Goal: Task Accomplishment & Management: Manage account settings

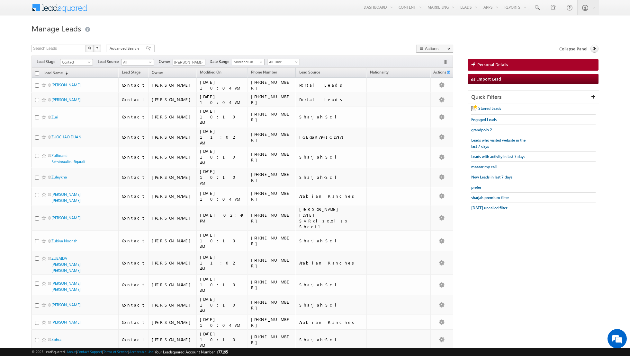
click at [279, 61] on span "All Time" at bounding box center [282, 62] width 31 height 6
click at [279, 83] on link "[DATE]" at bounding box center [281, 83] width 32 height 6
click at [485, 206] on span "[DATE] uncalled filter" at bounding box center [489, 208] width 36 height 5
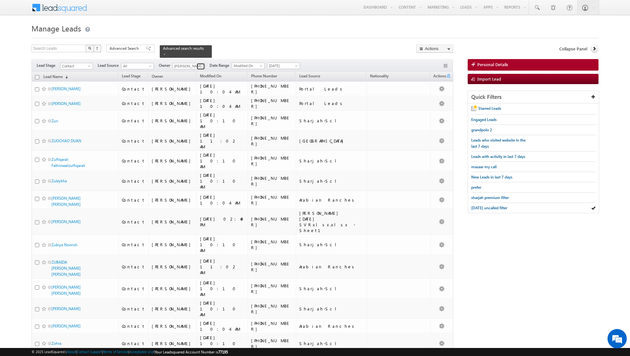
click at [200, 68] on span at bounding box center [201, 66] width 5 height 5
click at [192, 86] on link "[PERSON_NAME] [PERSON_NAME][EMAIL_ADDRESS][DOMAIN_NAME]" at bounding box center [205, 88] width 64 height 12
type input "[PERSON_NAME]"
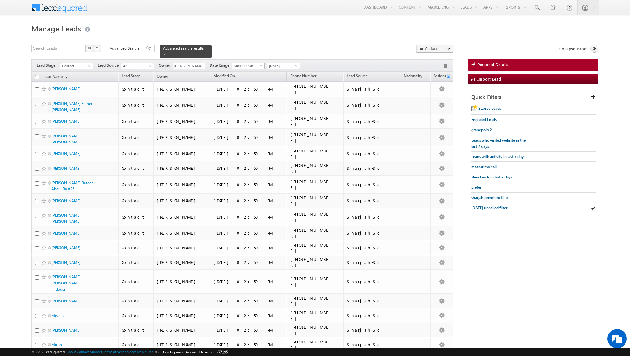
click at [38, 77] on input "checkbox" at bounding box center [37, 77] width 4 height 4
checkbox input "true"
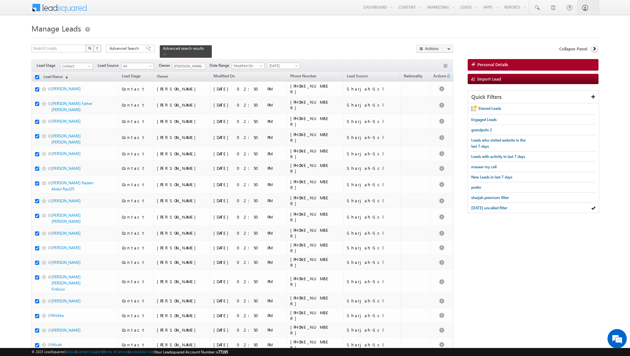
checkbox input "true"
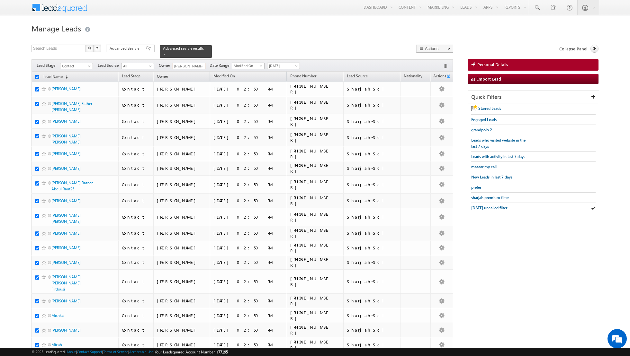
checkbox input "true"
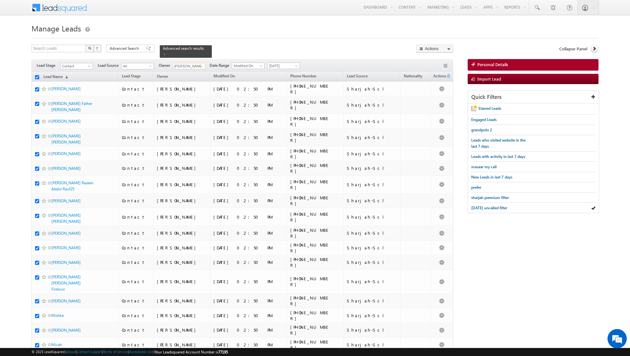
checkbox input "true"
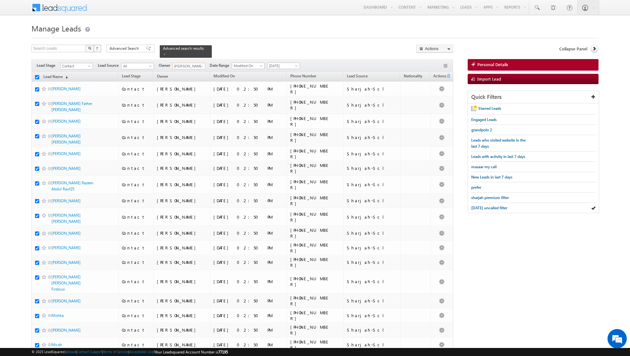
checkbox input "true"
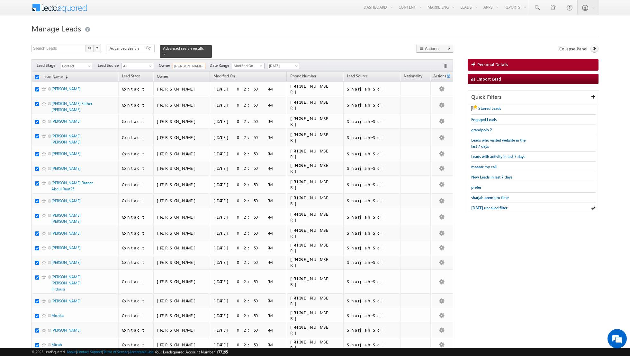
checkbox input "true"
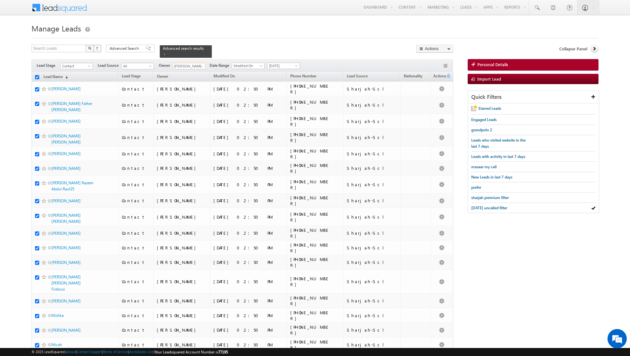
checkbox input "true"
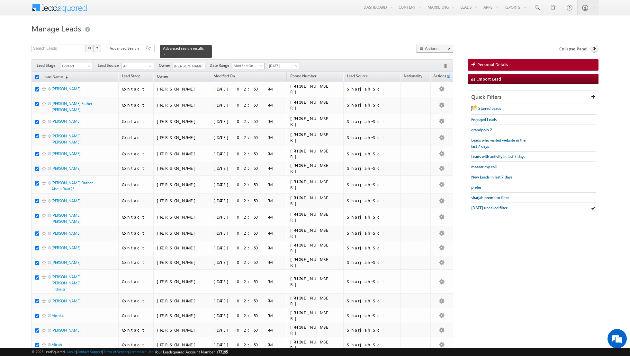
checkbox input "true"
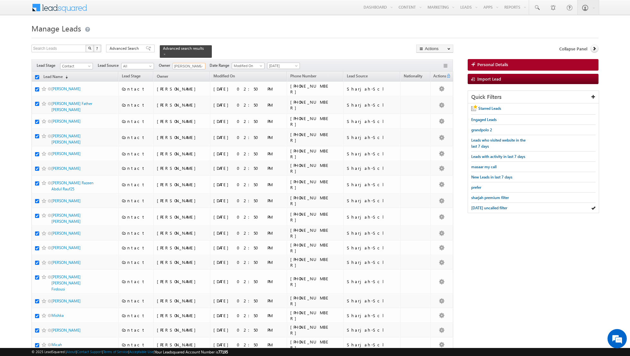
checkbox input "true"
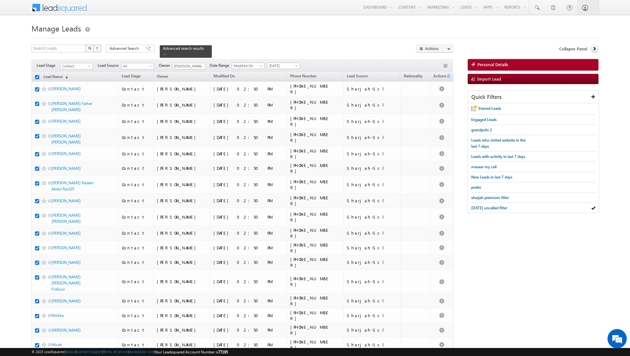
checkbox input "true"
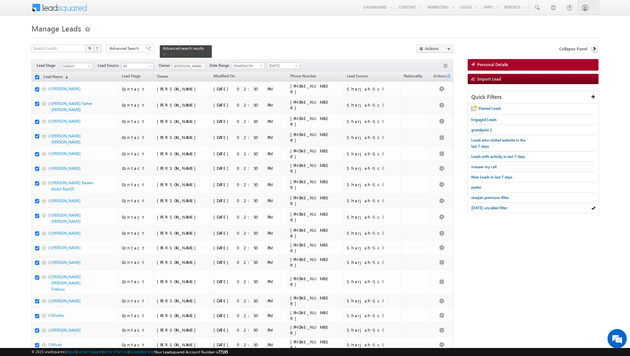
checkbox input "true"
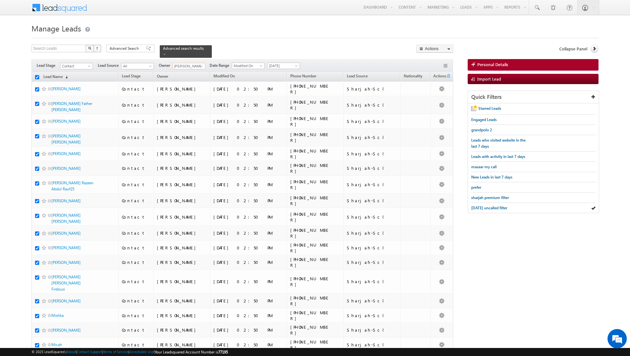
checkbox input "true"
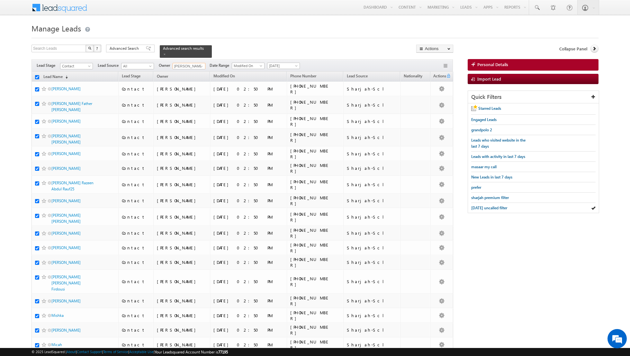
checkbox input "true"
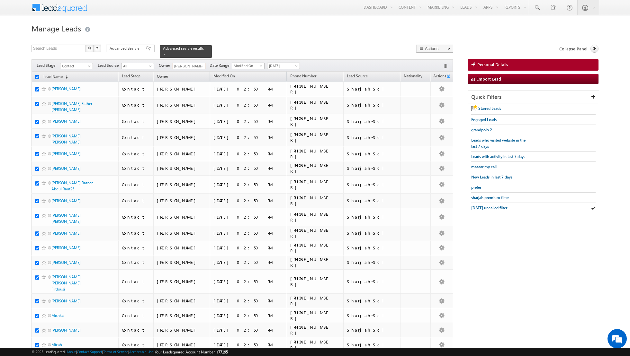
checkbox input "true"
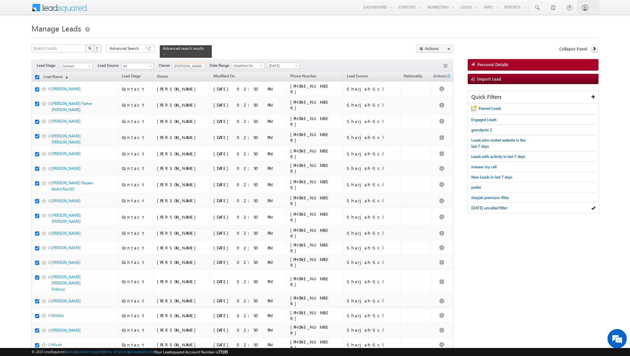
checkbox input "true"
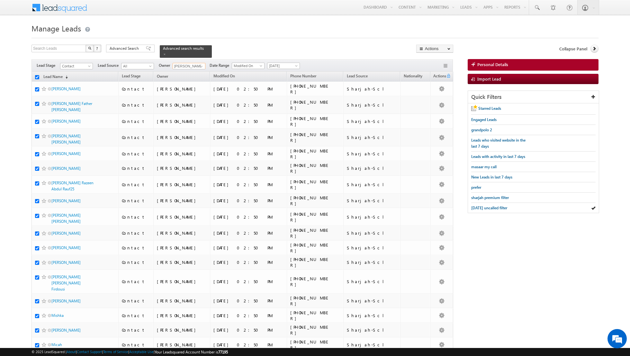
checkbox input "true"
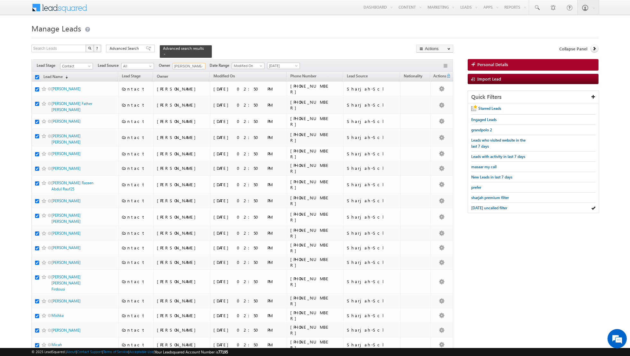
checkbox input "true"
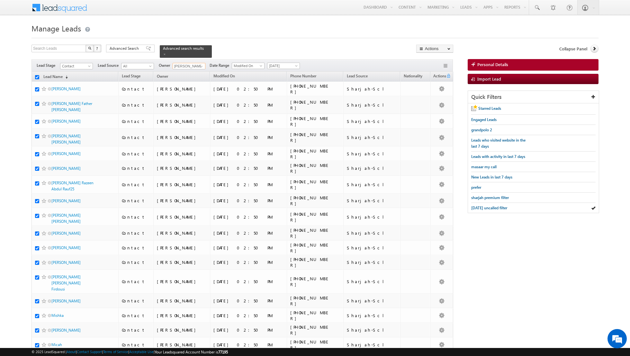
checkbox input "true"
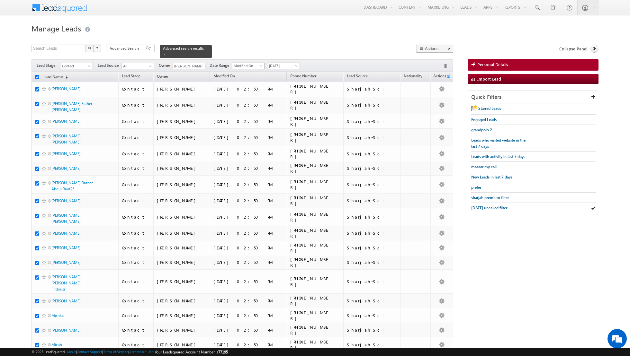
checkbox input "true"
click at [441, 101] on link "Change Owner" at bounding box center [435, 104] width 36 height 8
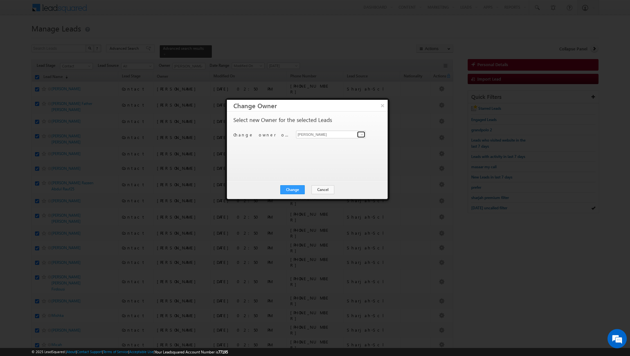
click at [363, 135] on span at bounding box center [361, 134] width 5 height 5
click at [339, 148] on span "[PERSON_NAME][EMAIL_ADDRESS][DOMAIN_NAME]" at bounding box center [328, 146] width 58 height 5
type input "[PERSON_NAME]"
click at [296, 191] on button "Change" at bounding box center [292, 189] width 24 height 9
click at [306, 191] on button "Close" at bounding box center [308, 189] width 21 height 9
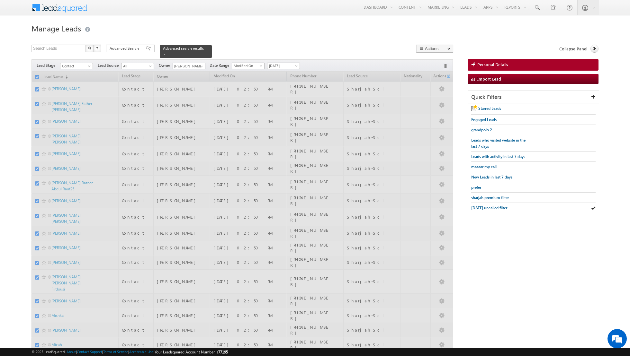
checkbox input "false"
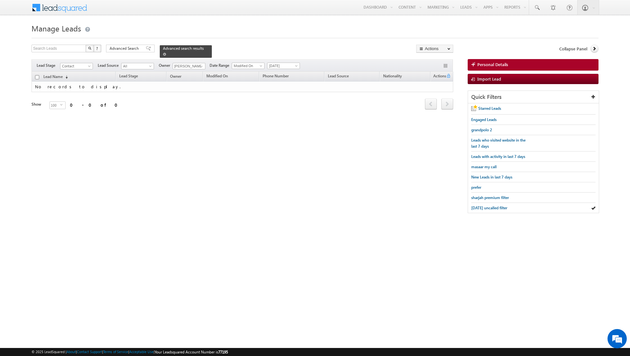
click at [163, 54] on span at bounding box center [164, 54] width 3 height 3
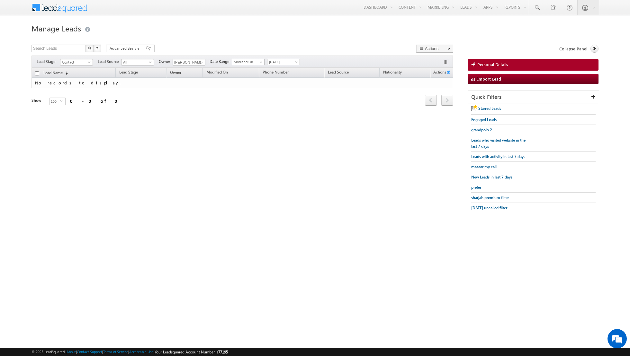
click at [280, 60] on span "[DATE]" at bounding box center [282, 62] width 31 height 6
click at [273, 88] on link "[DATE]" at bounding box center [281, 89] width 32 height 6
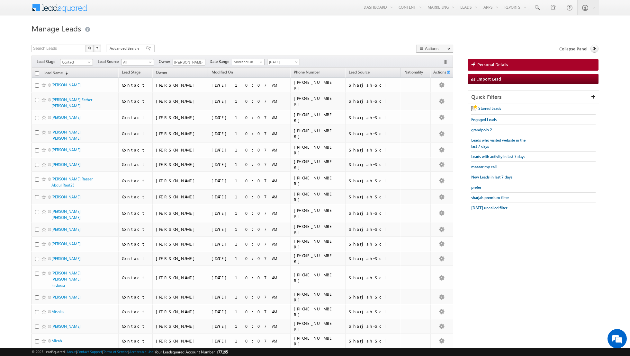
click at [289, 61] on span "[DATE]" at bounding box center [282, 62] width 31 height 6
click at [281, 84] on link "[DATE]" at bounding box center [281, 83] width 32 height 6
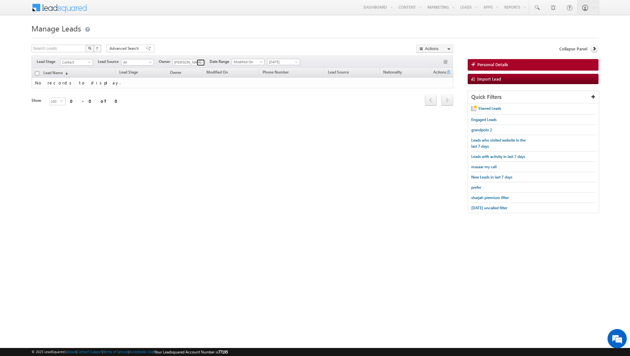
click at [197, 61] on link at bounding box center [201, 62] width 8 height 6
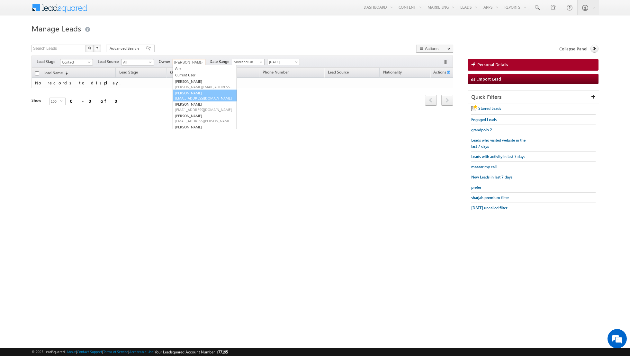
click at [185, 96] on span "[EMAIL_ADDRESS][DOMAIN_NAME]" at bounding box center [204, 98] width 58 height 5
type input "[PERSON_NAME]"
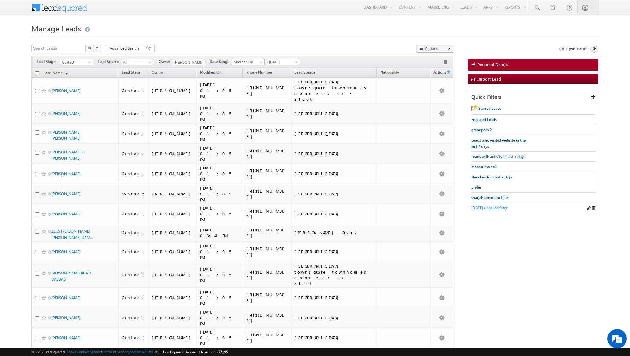
click at [488, 206] on span "[DATE] uncalled filter" at bounding box center [489, 208] width 36 height 5
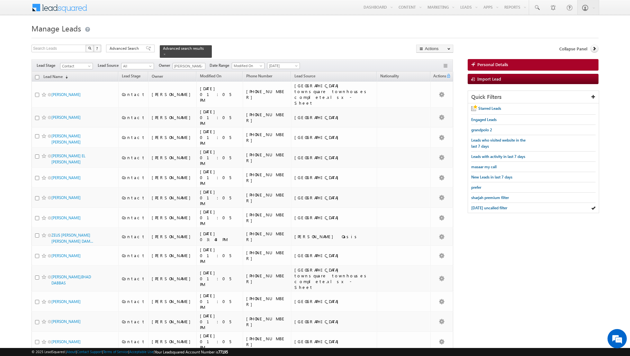
click at [38, 77] on input "checkbox" at bounding box center [37, 77] width 4 height 4
checkbox input "true"
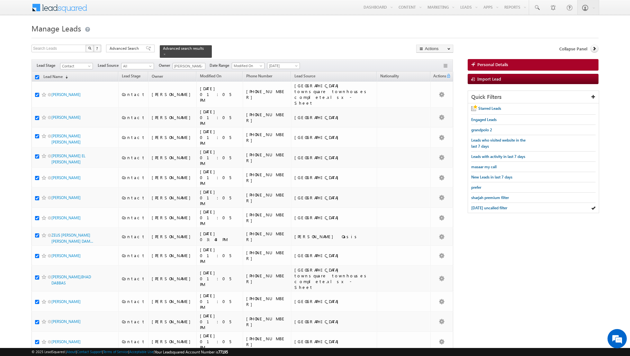
checkbox input "true"
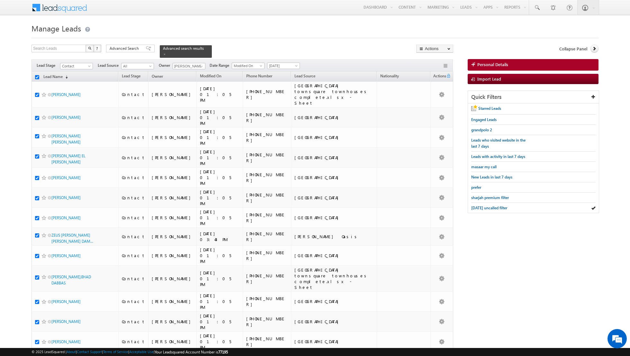
checkbox input "true"
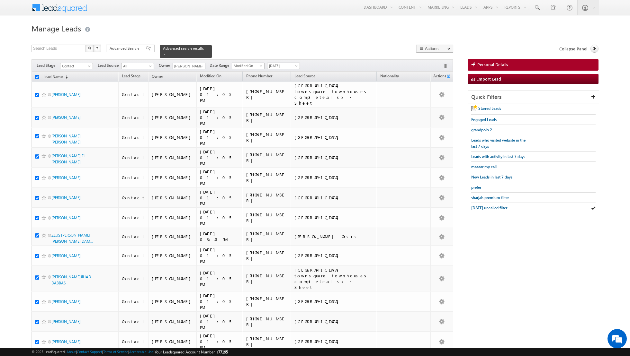
checkbox input "true"
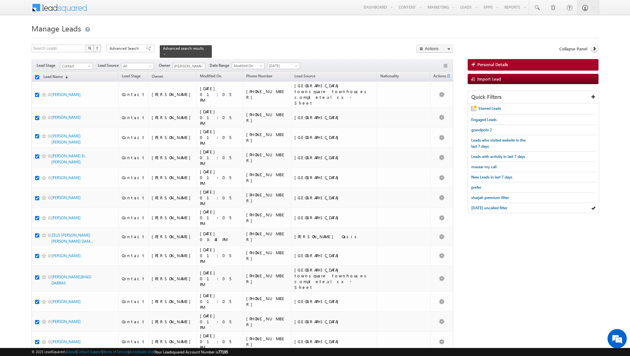
checkbox input "true"
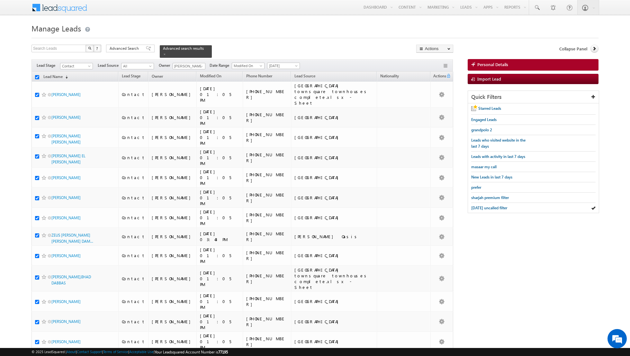
checkbox input "true"
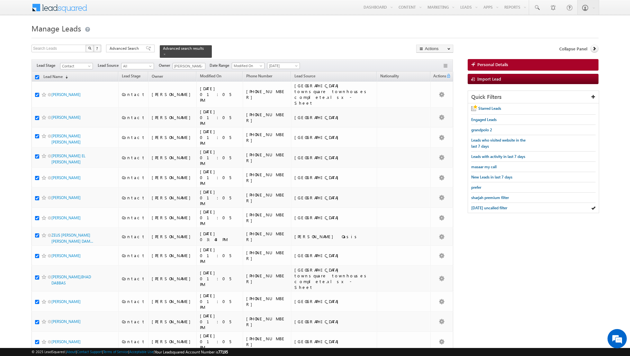
checkbox input "true"
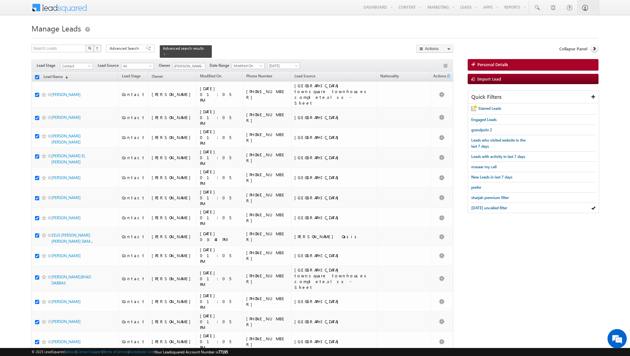
checkbox input "true"
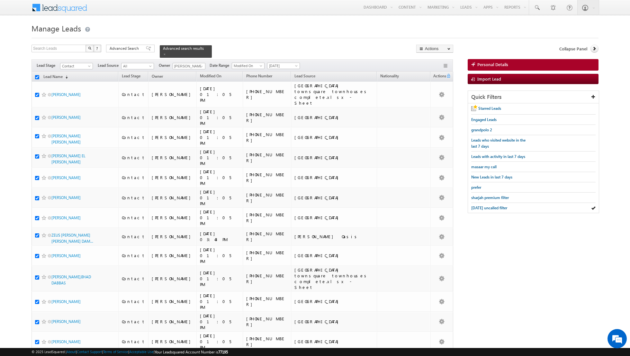
checkbox input "true"
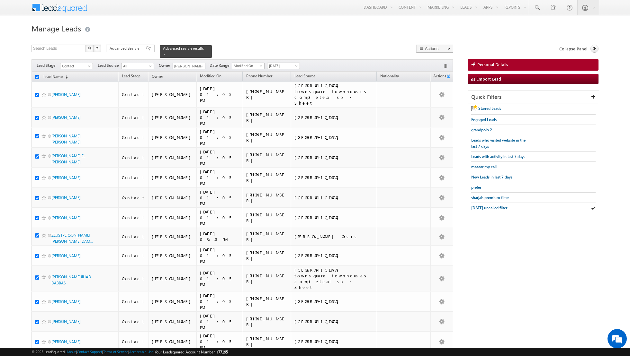
checkbox input "true"
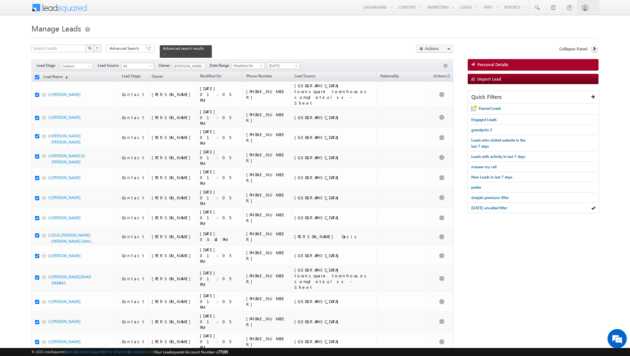
checkbox input "true"
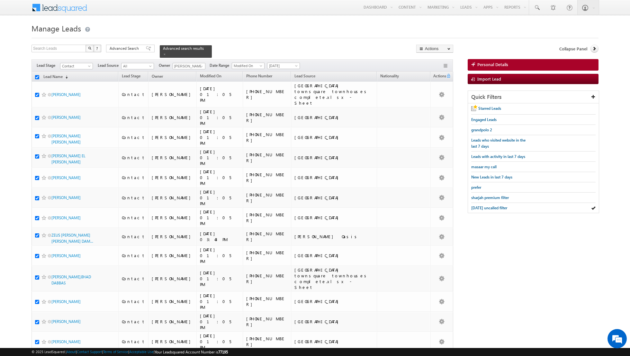
checkbox input "true"
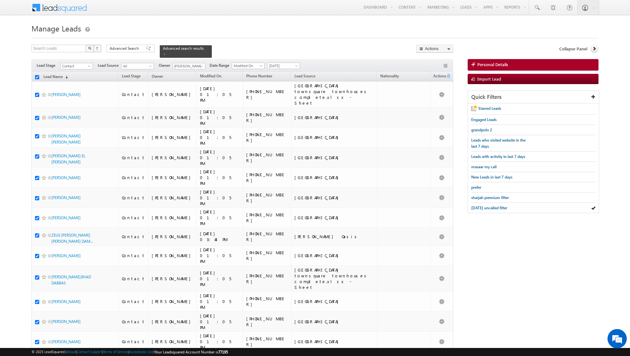
checkbox input "true"
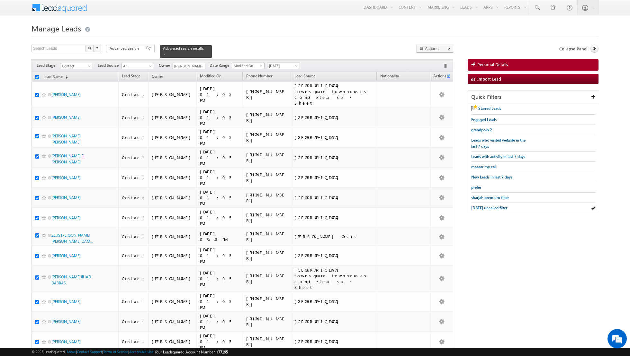
checkbox input "true"
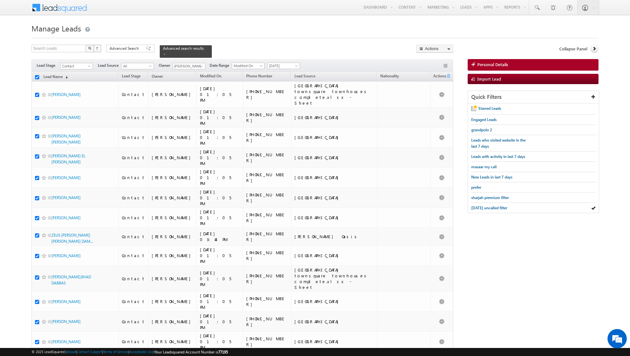
checkbox input "true"
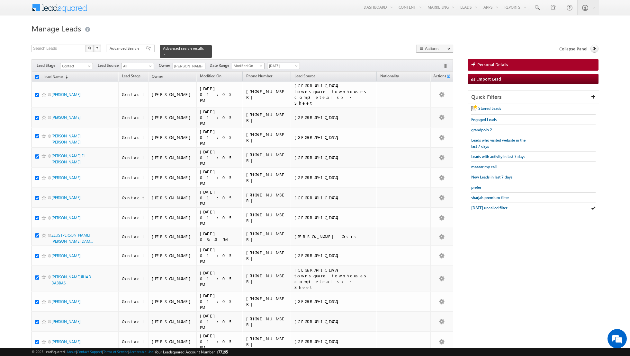
checkbox input "true"
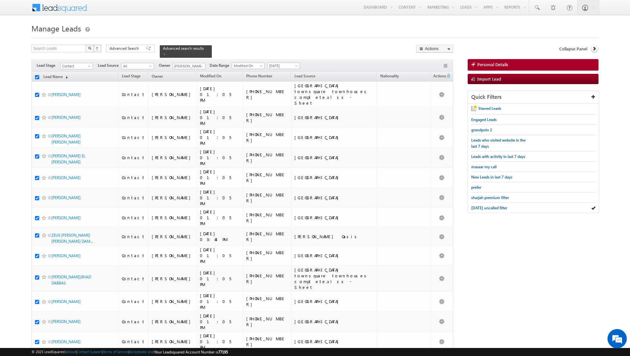
checkbox input "true"
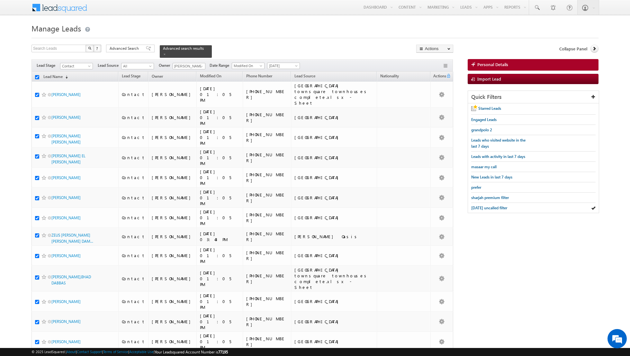
checkbox input "true"
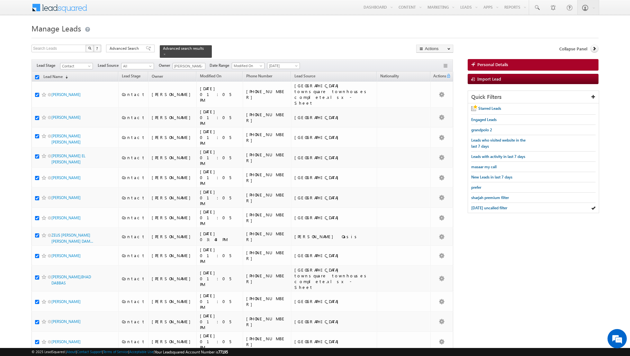
checkbox input "true"
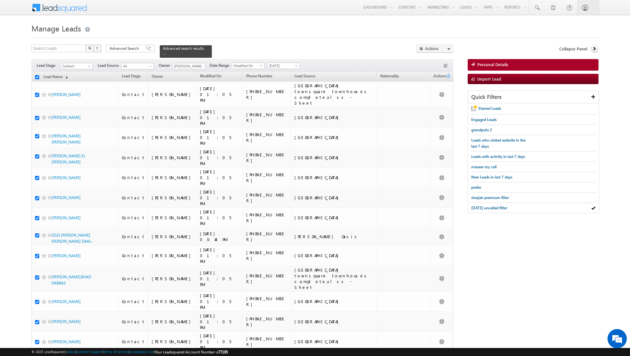
checkbox input "true"
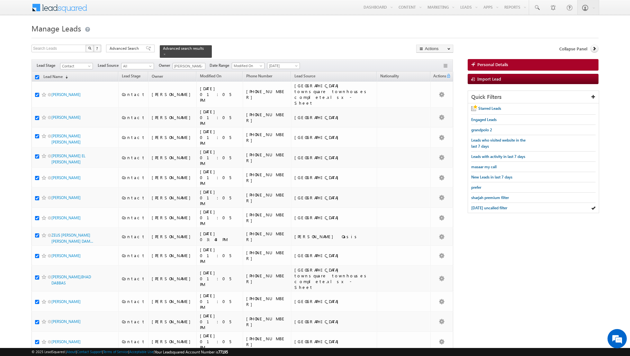
checkbox input "true"
click at [430, 104] on link "Change Owner" at bounding box center [435, 104] width 36 height 8
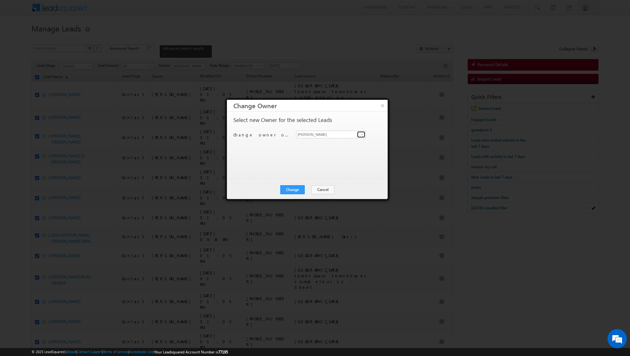
click at [362, 134] on span at bounding box center [361, 134] width 5 height 5
click at [381, 107] on button "×" at bounding box center [382, 105] width 11 height 11
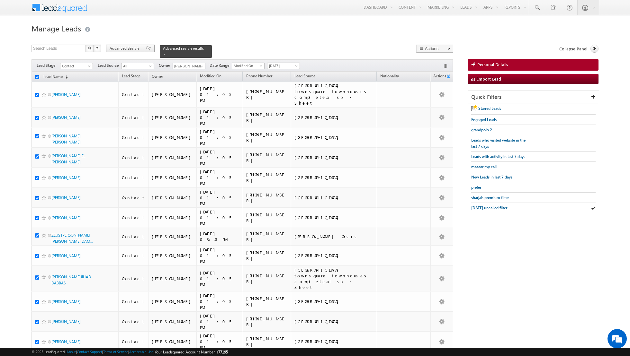
click at [147, 50] on div "Advanced Search" at bounding box center [130, 49] width 49 height 8
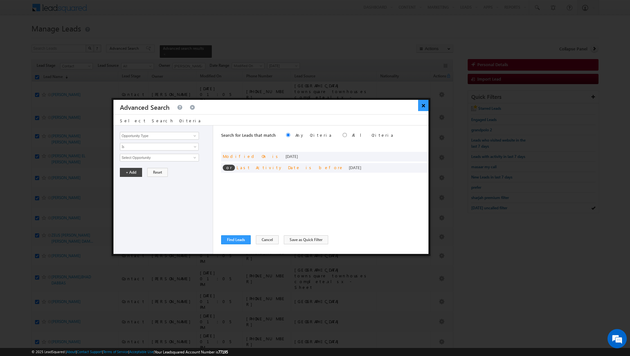
click at [422, 104] on button "×" at bounding box center [423, 105] width 11 height 11
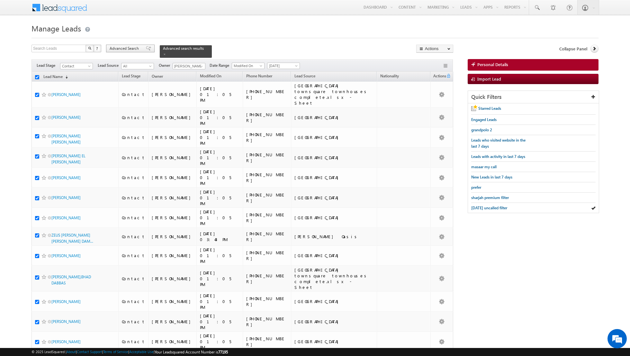
click at [146, 49] on span at bounding box center [148, 48] width 5 height 4
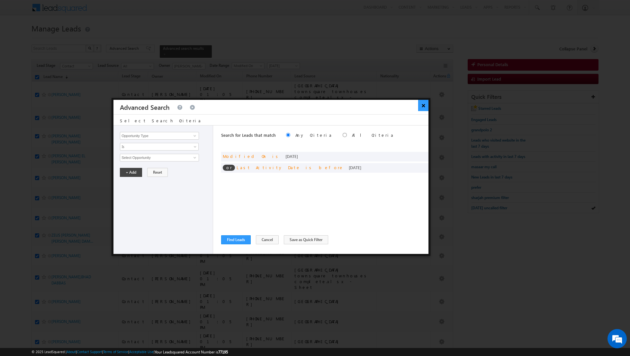
click at [423, 109] on button "×" at bounding box center [423, 105] width 11 height 11
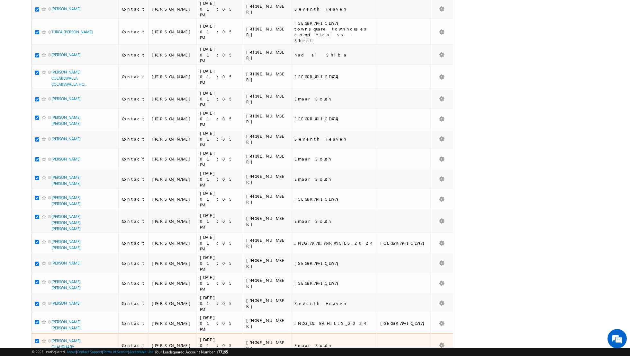
scroll to position [1435, 0]
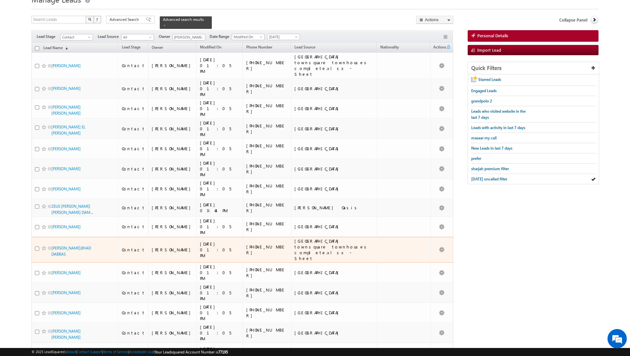
scroll to position [0, 0]
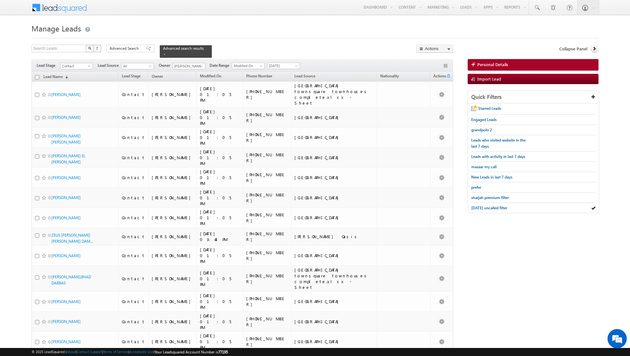
click at [36, 76] on input "checkbox" at bounding box center [37, 77] width 4 height 4
checkbox input "true"
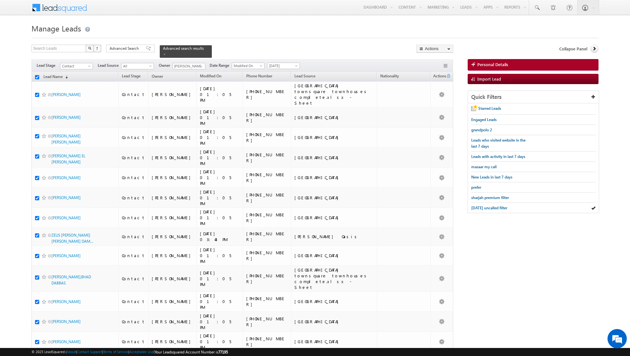
checkbox input "true"
click at [435, 104] on link "Change Owner" at bounding box center [435, 104] width 36 height 8
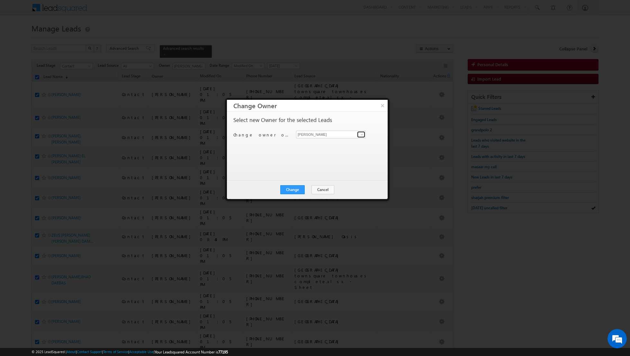
click at [362, 132] on span at bounding box center [361, 134] width 5 height 5
click at [324, 155] on link "[PERSON_NAME] [EMAIL_ADDRESS][DOMAIN_NAME]" at bounding box center [331, 155] width 70 height 12
click at [292, 190] on button "Change" at bounding box center [292, 189] width 24 height 9
click at [310, 190] on button "Close" at bounding box center [308, 189] width 21 height 9
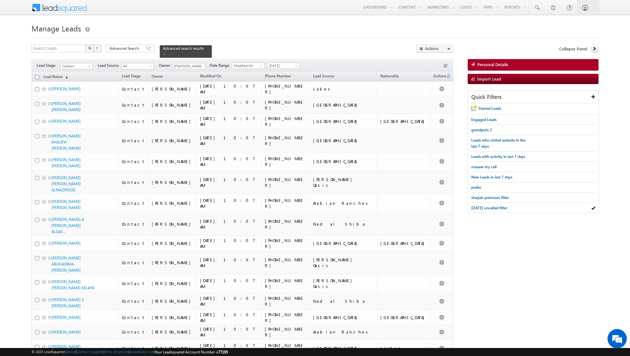
click at [36, 77] on input "checkbox" at bounding box center [37, 77] width 4 height 4
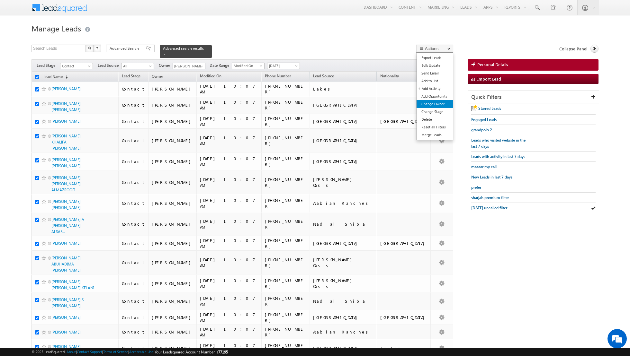
click at [432, 102] on link "Change Owner" at bounding box center [435, 104] width 36 height 8
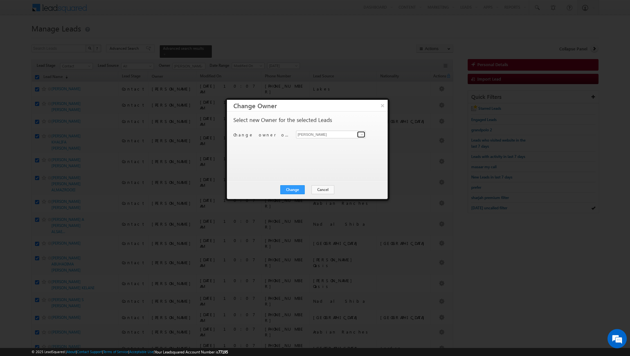
click at [361, 135] on span at bounding box center [361, 134] width 5 height 5
click at [335, 154] on link "[PERSON_NAME] [EMAIL_ADDRESS][DOMAIN_NAME]" at bounding box center [331, 155] width 70 height 12
click at [292, 189] on button "Change" at bounding box center [292, 189] width 24 height 9
click at [310, 191] on button "Close" at bounding box center [308, 189] width 21 height 9
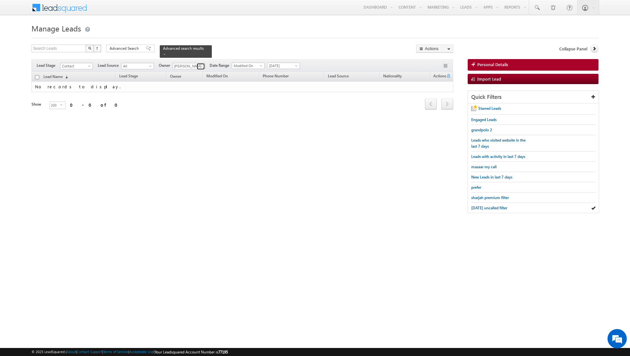
click at [197, 67] on link at bounding box center [201, 66] width 8 height 6
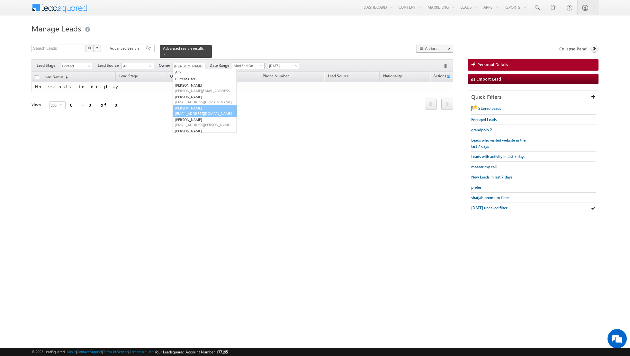
click at [187, 108] on link "[PERSON_NAME] [PERSON_NAME][EMAIL_ADDRESS][DOMAIN_NAME]" at bounding box center [205, 111] width 64 height 12
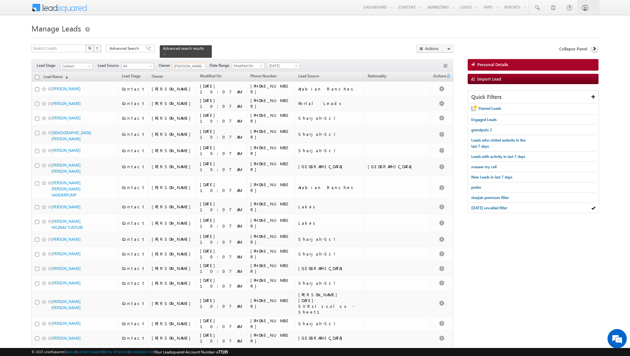
click at [37, 76] on input "checkbox" at bounding box center [37, 77] width 4 height 4
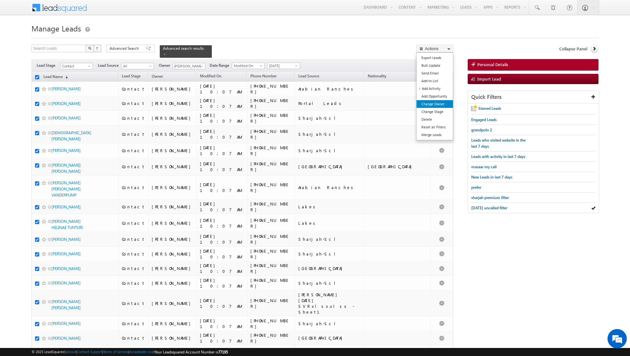
click at [428, 104] on link "Change Owner" at bounding box center [435, 104] width 36 height 8
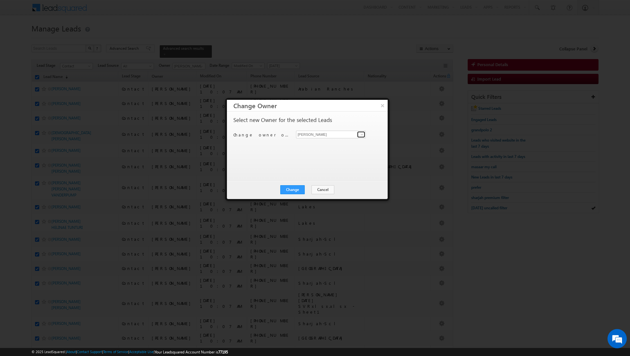
click at [362, 134] on span at bounding box center [361, 134] width 5 height 5
click at [331, 164] on link "[PERSON_NAME] [PERSON_NAME][EMAIL_ADDRESS][DOMAIN_NAME]" at bounding box center [331, 167] width 70 height 12
click at [291, 187] on button "Change" at bounding box center [292, 189] width 24 height 9
click at [308, 189] on button "Close" at bounding box center [308, 189] width 21 height 9
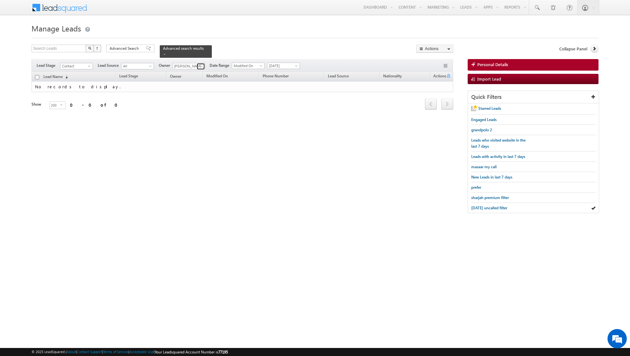
click at [201, 66] on span at bounding box center [201, 66] width 5 height 5
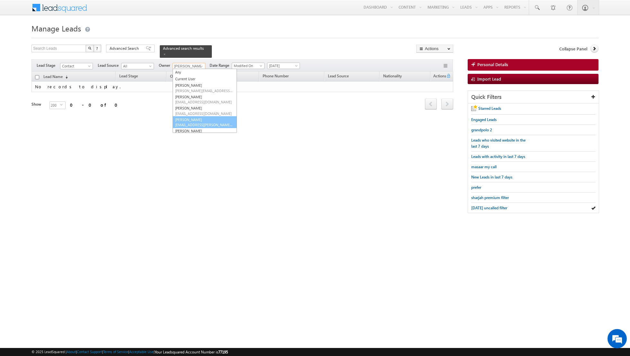
click at [188, 120] on link "[PERSON_NAME] [EMAIL_ADDRESS][PERSON_NAME][DOMAIN_NAME]" at bounding box center [205, 122] width 64 height 12
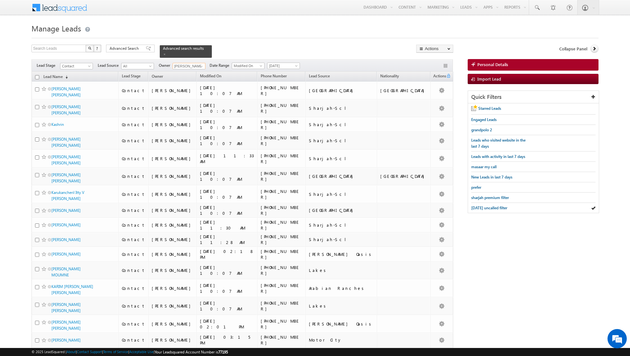
click at [35, 78] on input "checkbox" at bounding box center [37, 77] width 4 height 4
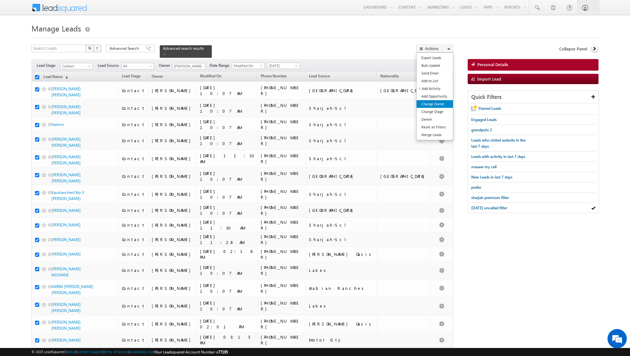
click at [430, 104] on link "Change Owner" at bounding box center [435, 104] width 36 height 8
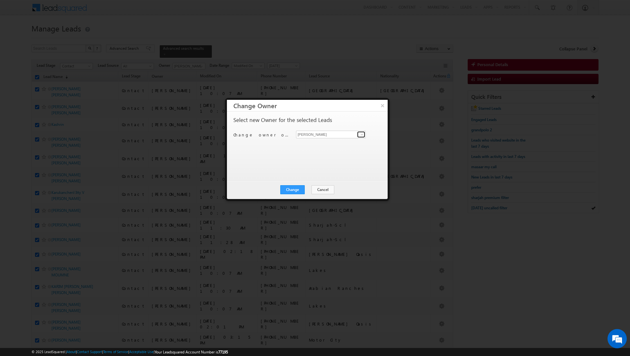
click at [361, 134] on span at bounding box center [361, 134] width 5 height 5
click at [325, 179] on span "[EMAIL_ADDRESS][PERSON_NAME][DOMAIN_NAME]" at bounding box center [328, 181] width 58 height 5
click at [292, 187] on button "Change" at bounding box center [292, 189] width 24 height 9
click at [313, 189] on button "Close" at bounding box center [308, 189] width 21 height 9
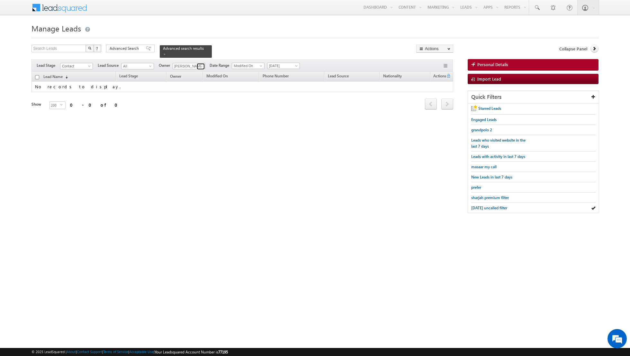
click at [200, 67] on span at bounding box center [201, 66] width 5 height 5
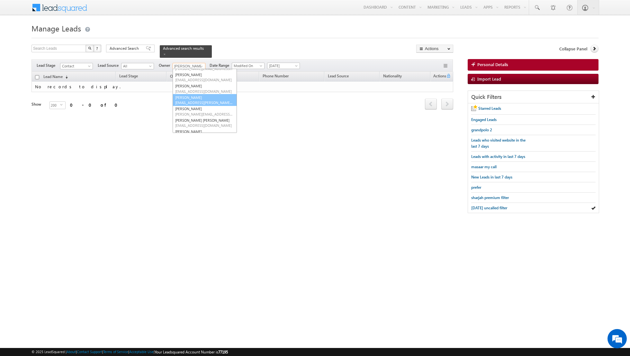
scroll to position [22, 0]
click at [186, 108] on link "[PERSON_NAME] [PERSON_NAME][EMAIL_ADDRESS][DOMAIN_NAME]" at bounding box center [205, 111] width 64 height 12
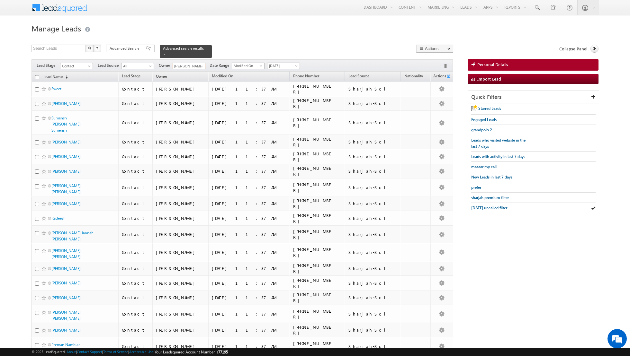
click at [38, 76] on input "checkbox" at bounding box center [37, 77] width 4 height 4
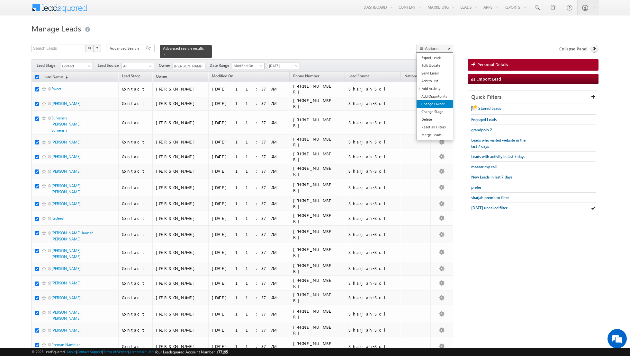
click at [426, 102] on link "Change Owner" at bounding box center [435, 104] width 36 height 8
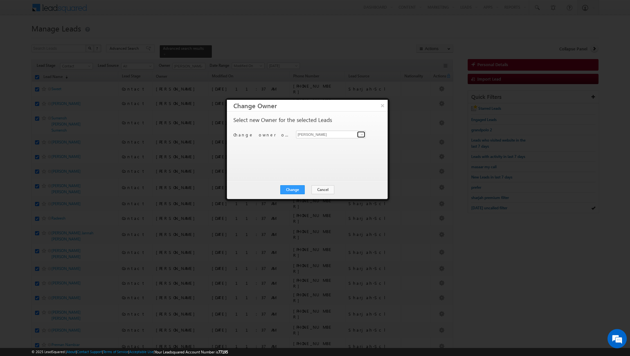
click at [361, 135] on span at bounding box center [361, 134] width 5 height 5
click at [315, 186] on link "[PERSON_NAME] [PERSON_NAME][EMAIL_ADDRESS][DOMAIN_NAME]" at bounding box center [331, 189] width 70 height 12
click at [293, 188] on button "Change" at bounding box center [292, 189] width 24 height 9
click at [306, 190] on button "Close" at bounding box center [308, 189] width 21 height 9
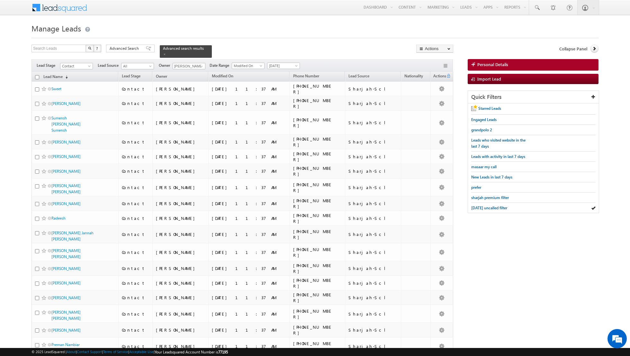
click at [35, 77] on input "checkbox" at bounding box center [37, 77] width 4 height 4
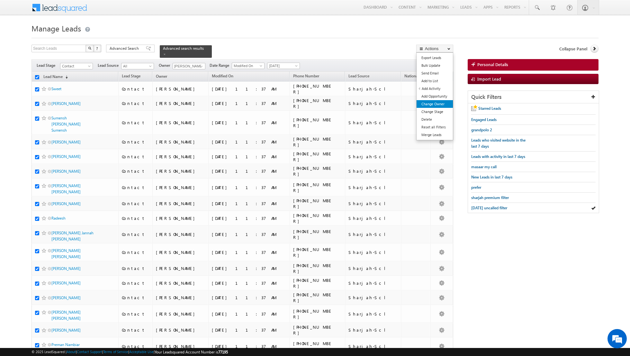
click at [431, 105] on link "Change Owner" at bounding box center [435, 104] width 36 height 8
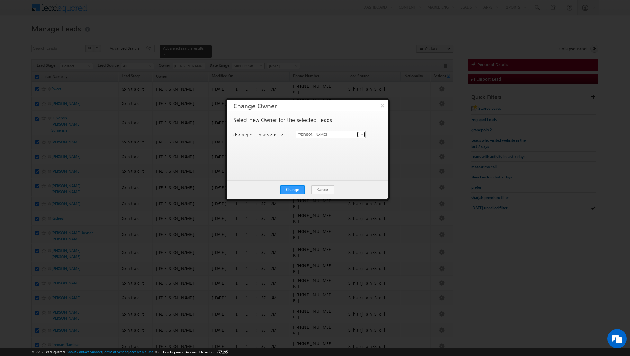
click at [360, 136] on span at bounding box center [361, 134] width 5 height 5
click at [310, 184] on link "[PERSON_NAME] [PERSON_NAME][EMAIL_ADDRESS][DOMAIN_NAME]" at bounding box center [331, 189] width 70 height 12
click at [298, 188] on button "Change" at bounding box center [292, 189] width 24 height 9
click at [309, 188] on button "Close" at bounding box center [308, 189] width 21 height 9
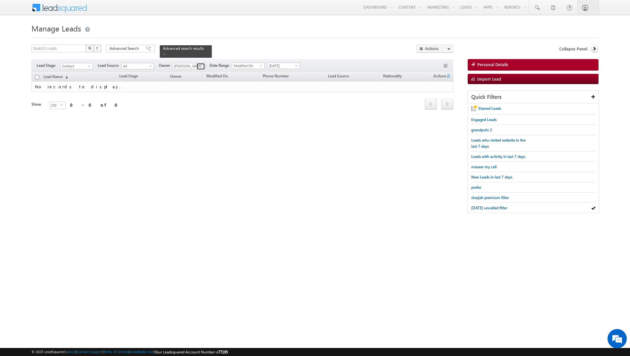
click at [201, 65] on span at bounding box center [201, 66] width 5 height 5
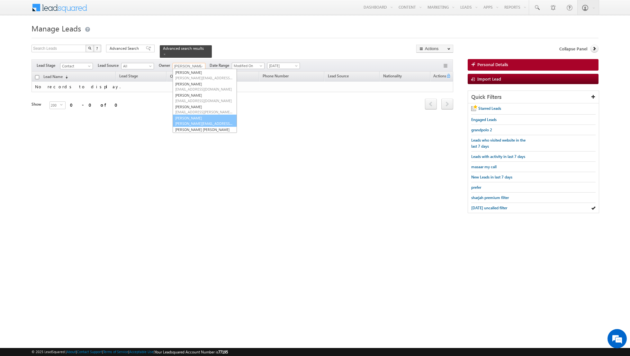
scroll to position [25, 0]
click at [192, 118] on link "[PERSON_NAME] [PERSON_NAME] [PERSON_NAME][EMAIL_ADDRESS][PERSON_NAME][DOMAIN_NA…" at bounding box center [205, 120] width 64 height 12
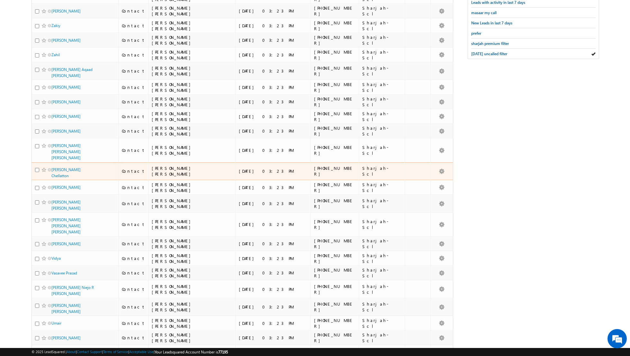
scroll to position [0, 0]
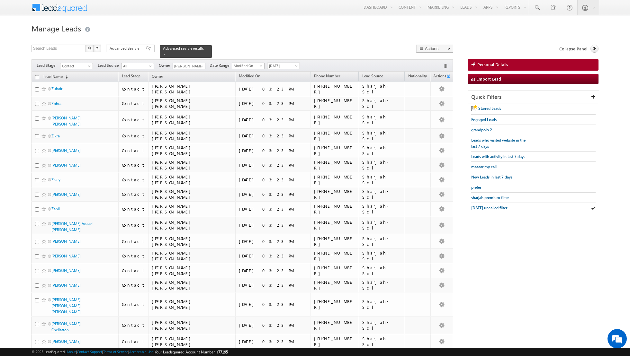
click at [291, 65] on span "[DATE]" at bounding box center [282, 66] width 31 height 6
click at [281, 91] on link "[DATE]" at bounding box center [281, 93] width 32 height 6
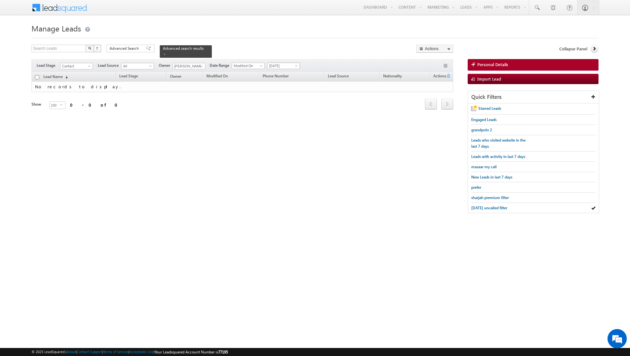
click at [287, 64] on span "[DATE]" at bounding box center [282, 66] width 31 height 6
click at [277, 85] on link "[DATE]" at bounding box center [281, 86] width 32 height 6
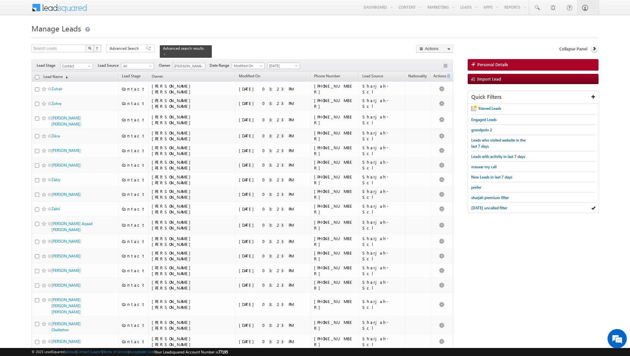
click at [36, 76] on input "checkbox" at bounding box center [37, 77] width 4 height 4
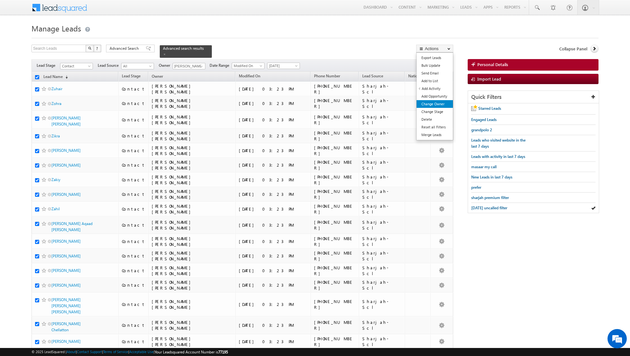
click at [429, 102] on link "Change Owner" at bounding box center [435, 104] width 36 height 8
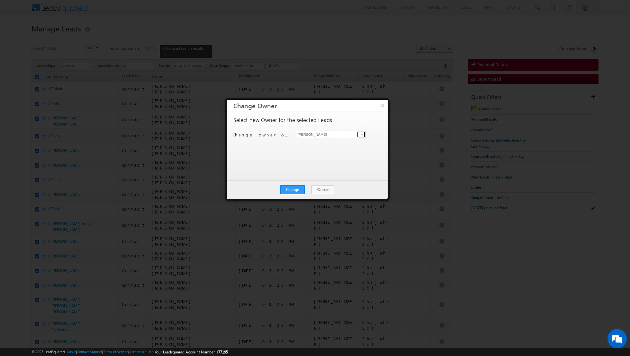
click at [361, 132] on span at bounding box center [361, 134] width 5 height 5
click at [322, 171] on span "[EMAIL_ADDRESS][DOMAIN_NAME]" at bounding box center [328, 172] width 58 height 5
click at [294, 189] on button "Change" at bounding box center [292, 189] width 24 height 9
click at [310, 189] on button "Close" at bounding box center [308, 189] width 21 height 9
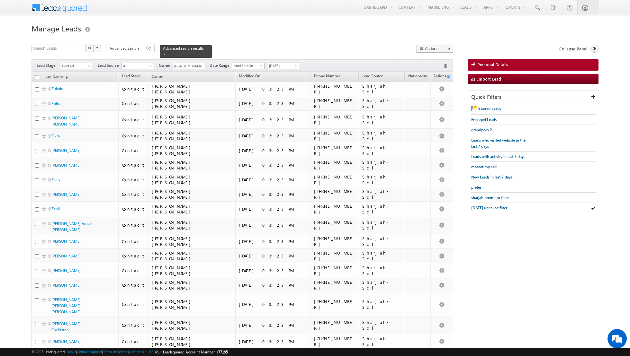
click at [38, 76] on input "checkbox" at bounding box center [37, 77] width 4 height 4
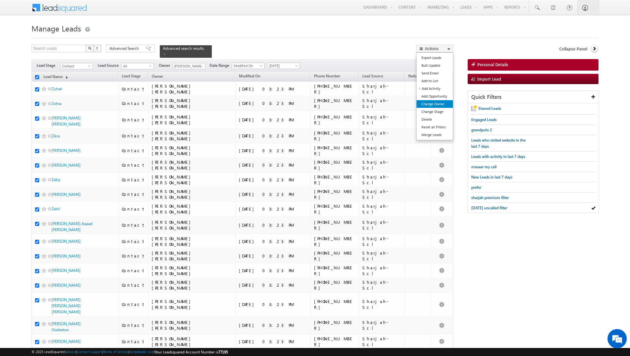
click at [428, 101] on link "Change Owner" at bounding box center [435, 104] width 36 height 8
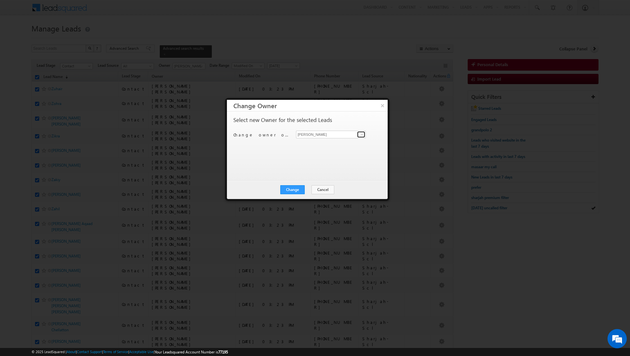
click at [359, 132] on link at bounding box center [361, 134] width 8 height 6
click at [320, 177] on span "[EMAIL_ADDRESS][DOMAIN_NAME]" at bounding box center [328, 179] width 58 height 5
click at [290, 189] on button "Change" at bounding box center [292, 189] width 24 height 9
click at [309, 190] on button "Close" at bounding box center [308, 189] width 21 height 9
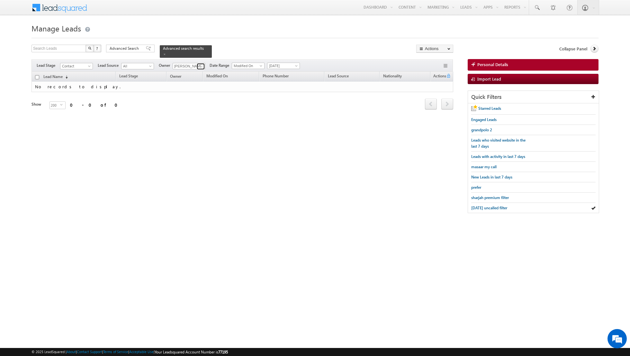
click at [200, 65] on span at bounding box center [201, 66] width 5 height 5
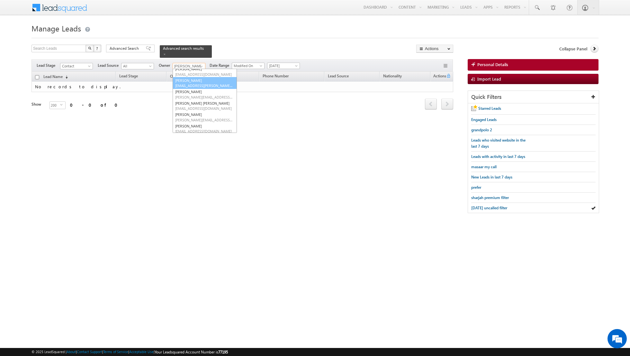
scroll to position [40, 0]
click at [185, 115] on link "[PERSON_NAME] [PERSON_NAME][EMAIL_ADDRESS][PERSON_NAME][DOMAIN_NAME]" at bounding box center [205, 117] width 64 height 12
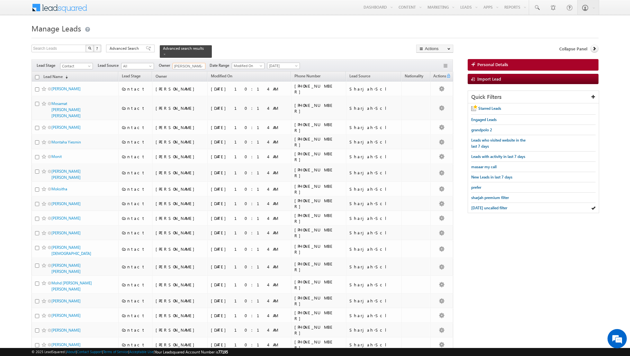
click at [38, 77] on input "checkbox" at bounding box center [37, 77] width 4 height 4
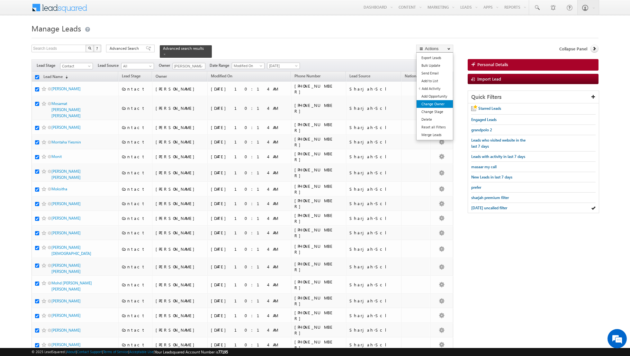
click at [429, 106] on link "Change Owner" at bounding box center [435, 104] width 36 height 8
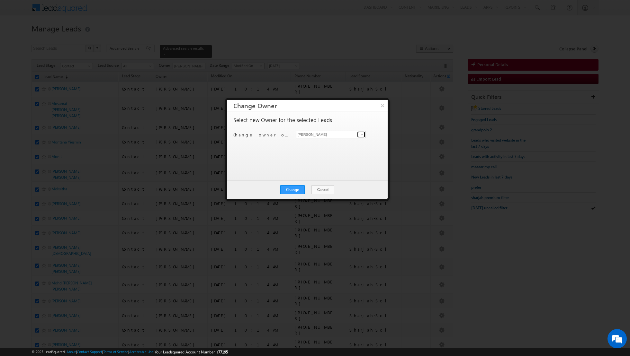
click at [362, 132] on span at bounding box center [361, 134] width 5 height 5
click at [308, 182] on span "[PERSON_NAME][EMAIL_ADDRESS][PERSON_NAME][DOMAIN_NAME]" at bounding box center [328, 181] width 58 height 5
click at [297, 189] on button "Change" at bounding box center [292, 189] width 24 height 9
click at [311, 190] on button "Close" at bounding box center [308, 189] width 21 height 9
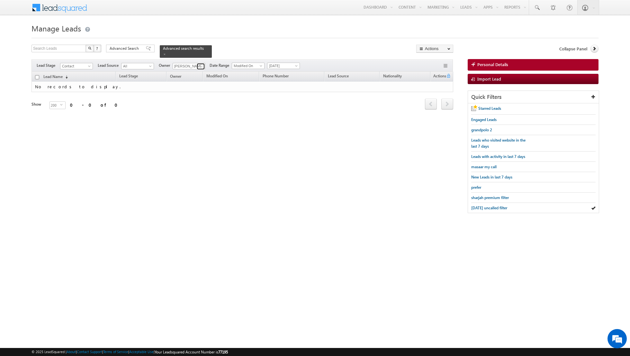
click at [199, 66] on span at bounding box center [201, 66] width 5 height 5
click at [193, 115] on link "[PERSON_NAME] [PERSON_NAME][EMAIL_ADDRESS][PERSON_NAME][DOMAIN_NAME]" at bounding box center [205, 116] width 64 height 12
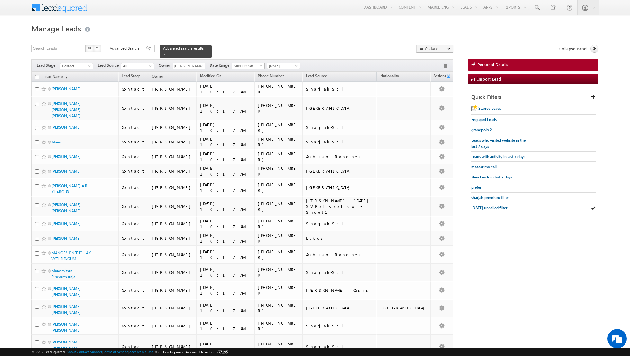
click at [36, 77] on input "checkbox" at bounding box center [37, 77] width 4 height 4
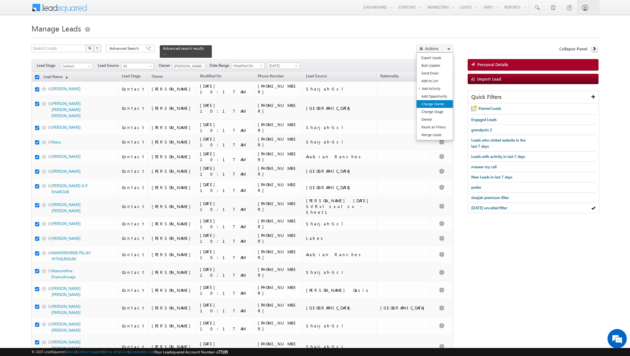
click at [437, 103] on link "Change Owner" at bounding box center [435, 104] width 36 height 8
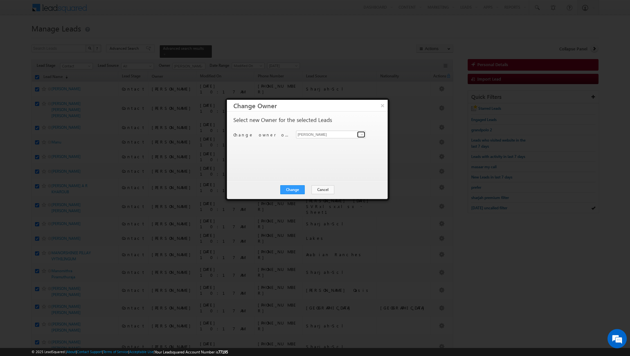
click at [363, 135] on span at bounding box center [361, 134] width 5 height 5
click at [312, 180] on span "[EMAIL_ADDRESS][DOMAIN_NAME]" at bounding box center [328, 180] width 58 height 5
click at [293, 190] on button "Change" at bounding box center [292, 189] width 24 height 9
click at [311, 187] on button "Close" at bounding box center [308, 189] width 21 height 9
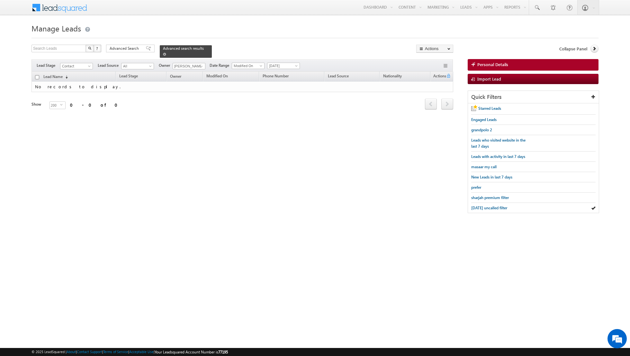
click at [163, 55] on span at bounding box center [164, 54] width 3 height 3
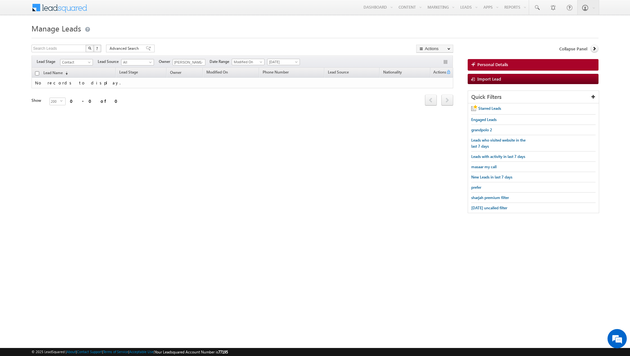
click at [279, 58] on span "[DATE]" at bounding box center [283, 61] width 33 height 7
click at [279, 59] on span "[DATE]" at bounding box center [282, 62] width 31 height 6
click at [279, 87] on link "[DATE]" at bounding box center [281, 89] width 32 height 6
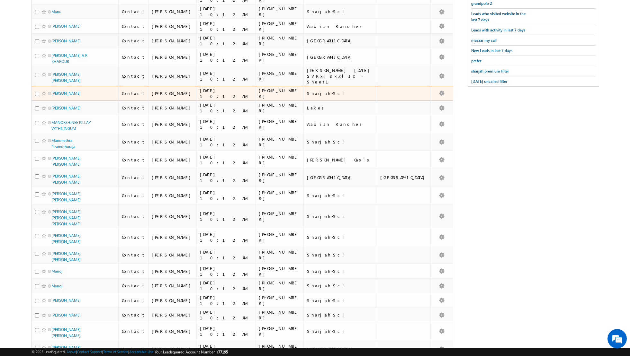
scroll to position [0, 0]
